Goal: Transaction & Acquisition: Download file/media

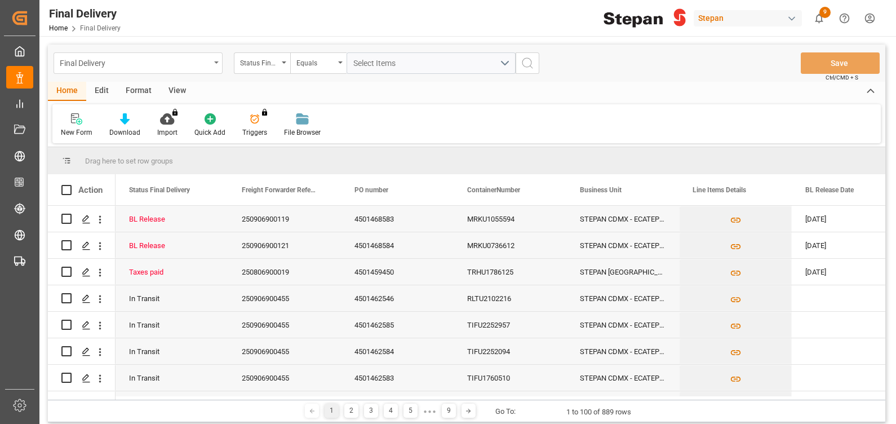
click at [109, 64] on div "Final Delivery" at bounding box center [135, 62] width 150 height 14
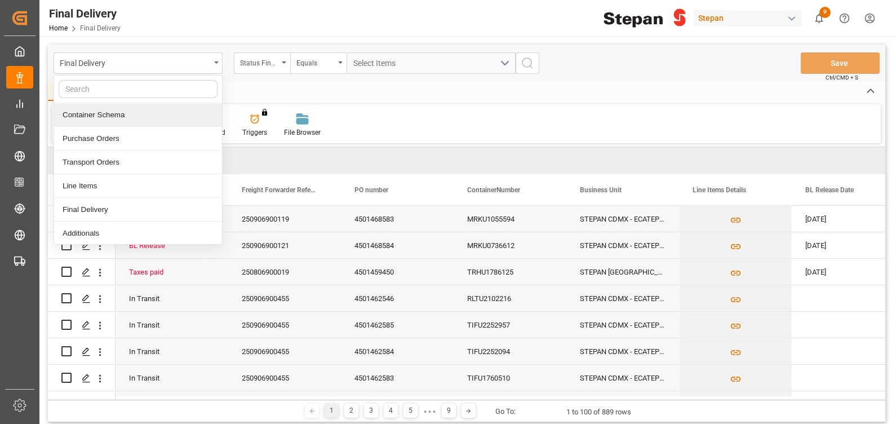
click at [91, 115] on div "Container Schema" at bounding box center [138, 115] width 168 height 24
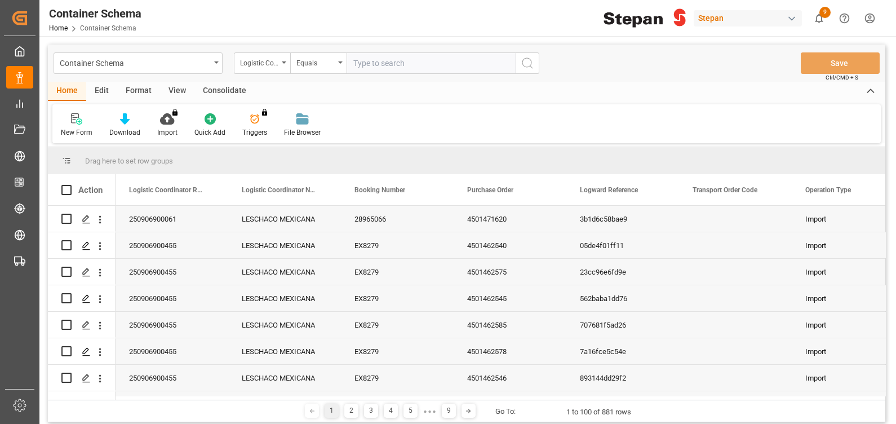
click at [360, 64] on input "text" at bounding box center [430, 62] width 169 height 21
type input "250906900061"
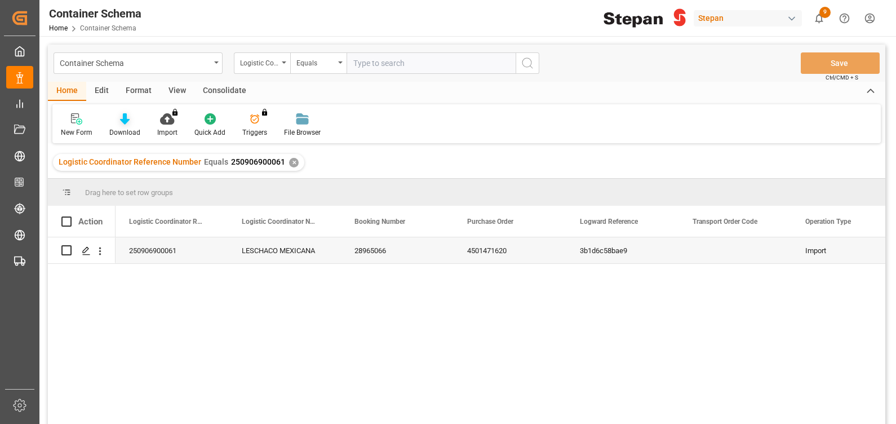
click at [123, 122] on icon at bounding box center [125, 118] width 10 height 11
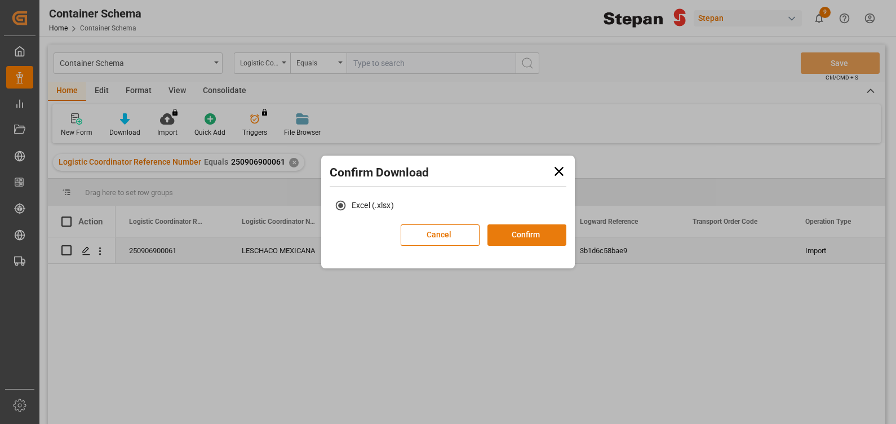
click at [533, 236] on button "Confirm" at bounding box center [526, 234] width 79 height 21
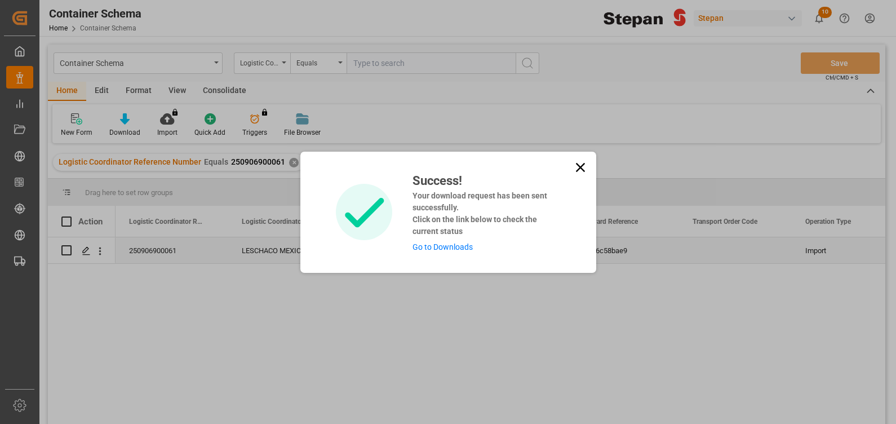
click at [439, 244] on link "Go to Downloads" at bounding box center [442, 246] width 60 height 9
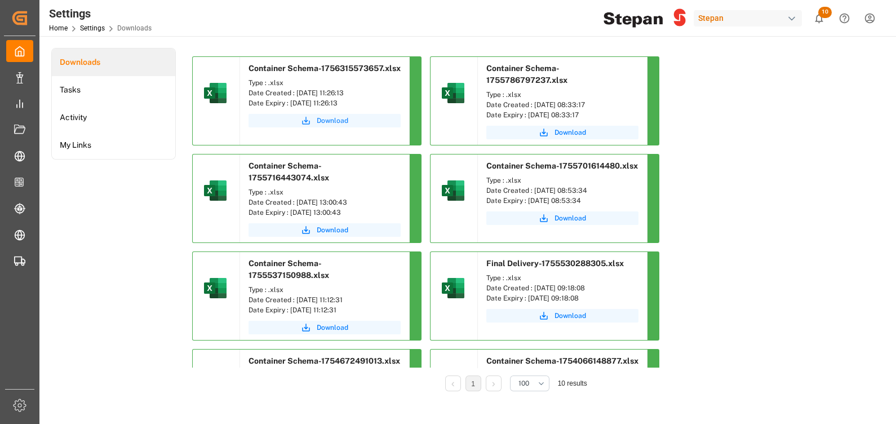
click at [335, 126] on span "Download" at bounding box center [333, 120] width 32 height 10
